Goal: Task Accomplishment & Management: Use online tool/utility

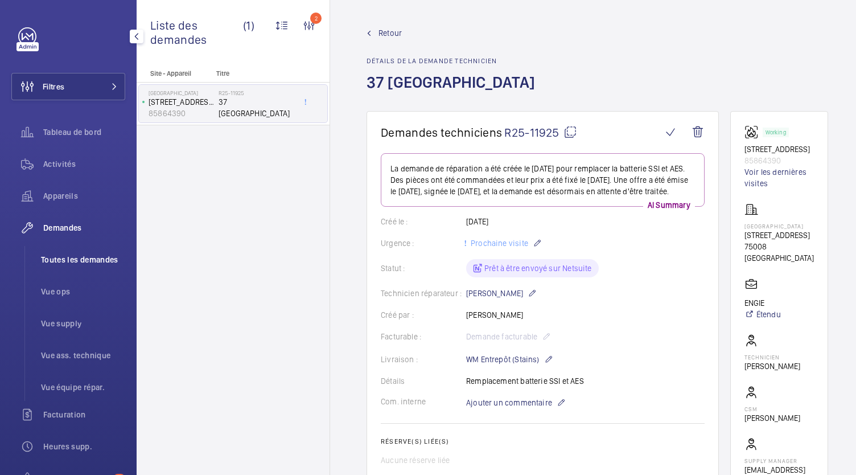
click at [91, 255] on span "Toutes les demandes" at bounding box center [83, 259] width 84 height 11
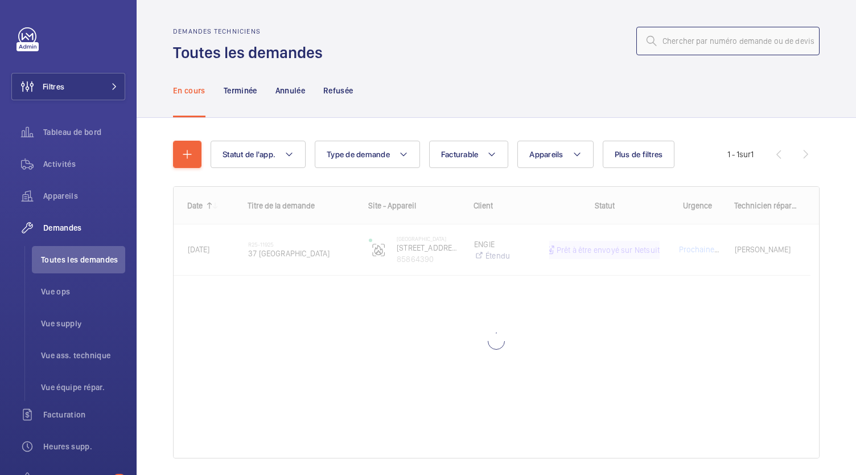
click at [683, 49] on input "text" at bounding box center [727, 41] width 183 height 28
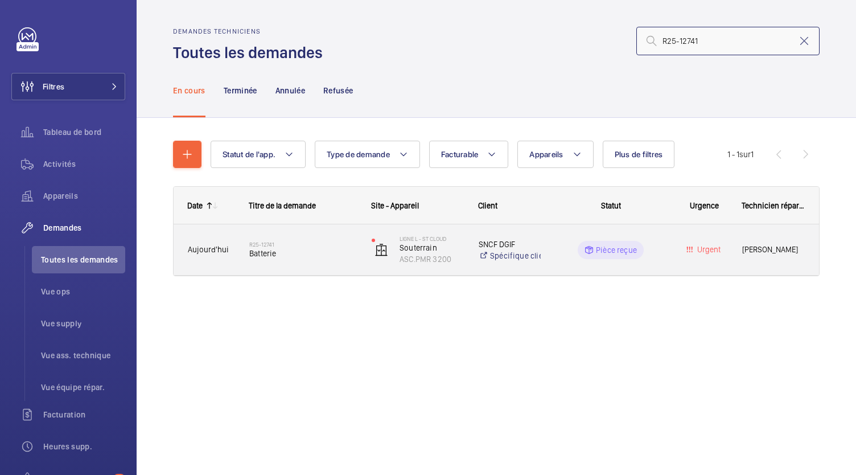
type input "R25-12741"
click at [296, 244] on h2 "R25-12741" at bounding box center [303, 244] width 108 height 7
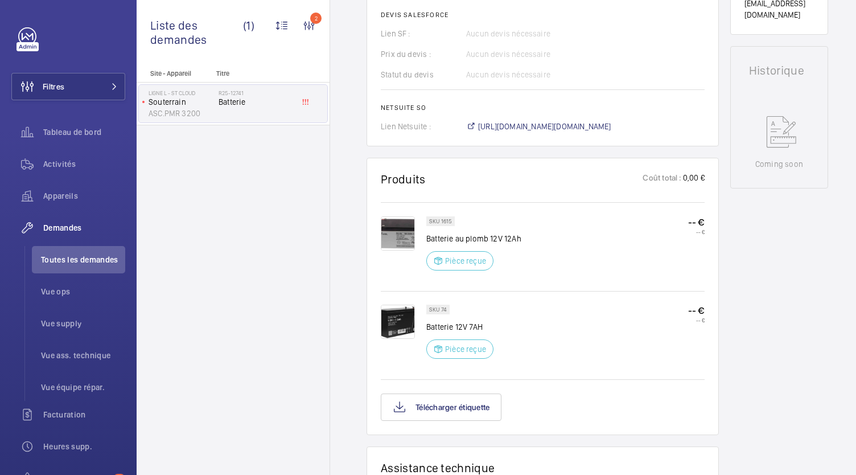
scroll to position [488, 0]
click at [575, 131] on span "[URL][DOMAIN_NAME][DOMAIN_NAME]" at bounding box center [544, 126] width 133 height 11
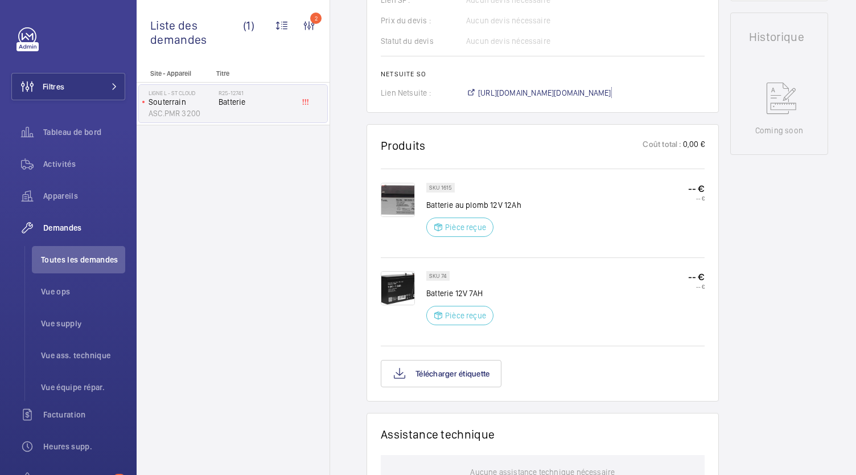
scroll to position [525, 0]
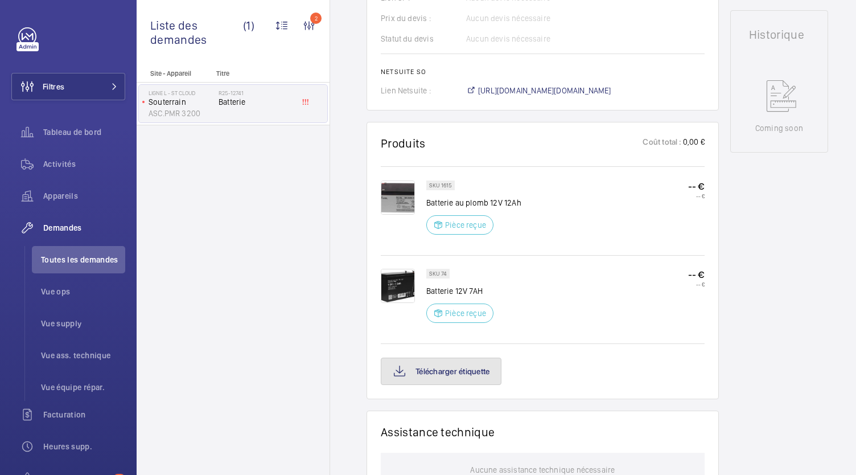
click at [434, 365] on button "Télécharger étiquette" at bounding box center [441, 370] width 121 height 27
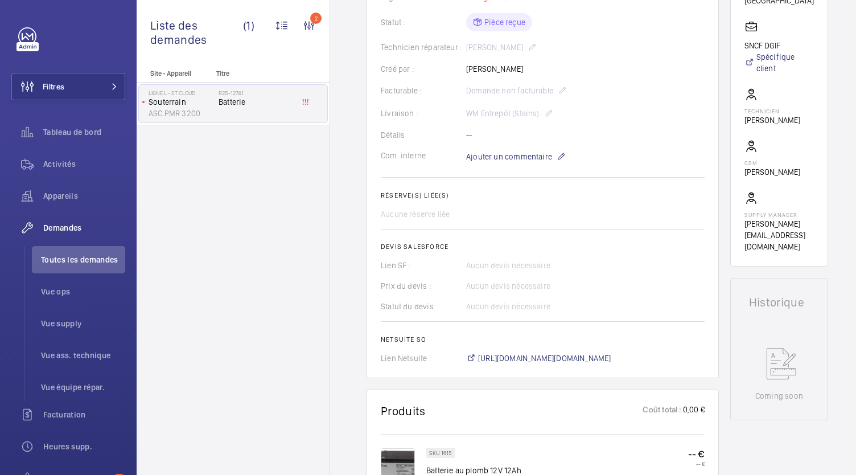
scroll to position [228, 0]
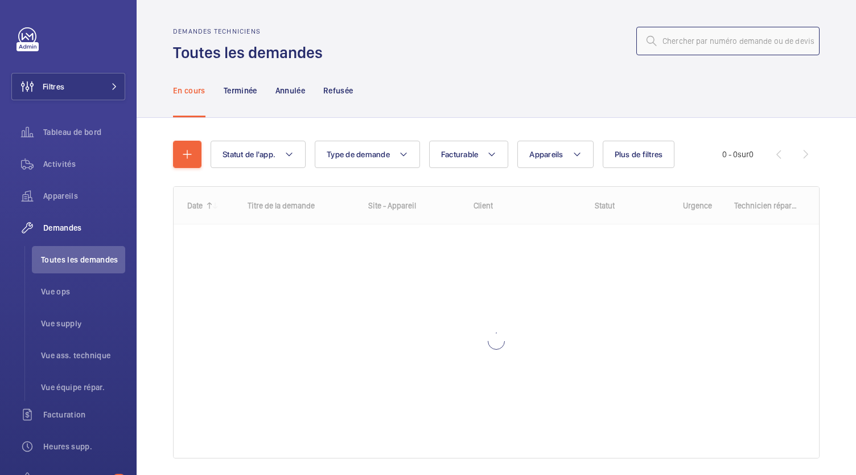
click at [682, 40] on input "text" at bounding box center [727, 41] width 183 height 28
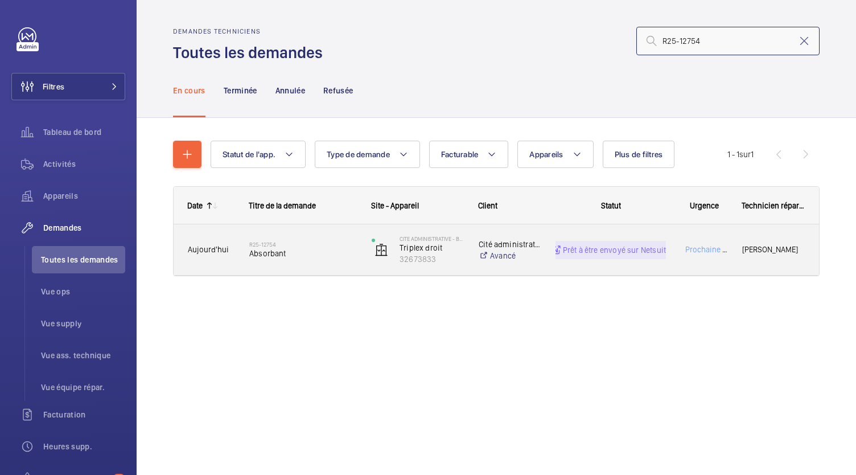
type input "R25-12754"
click at [312, 251] on span "Absorbant" at bounding box center [303, 252] width 108 height 11
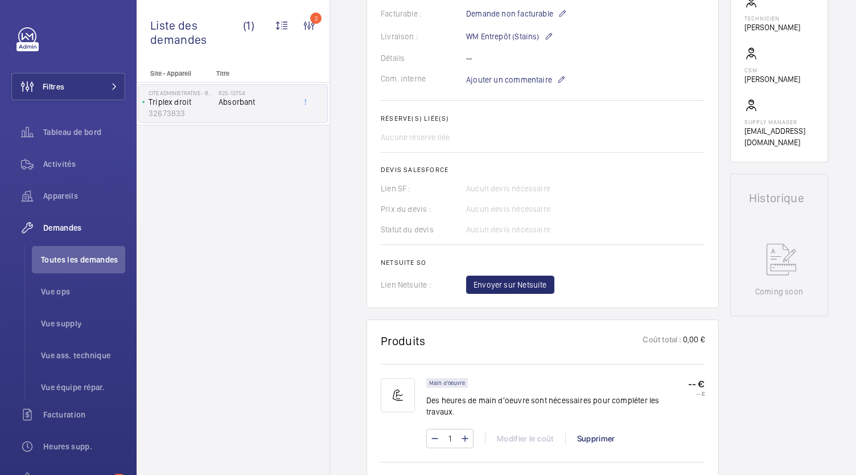
scroll to position [346, 0]
click at [497, 287] on span "Envoyer sur Netsuite" at bounding box center [509, 283] width 73 height 11
